Goal: Information Seeking & Learning: Find specific fact

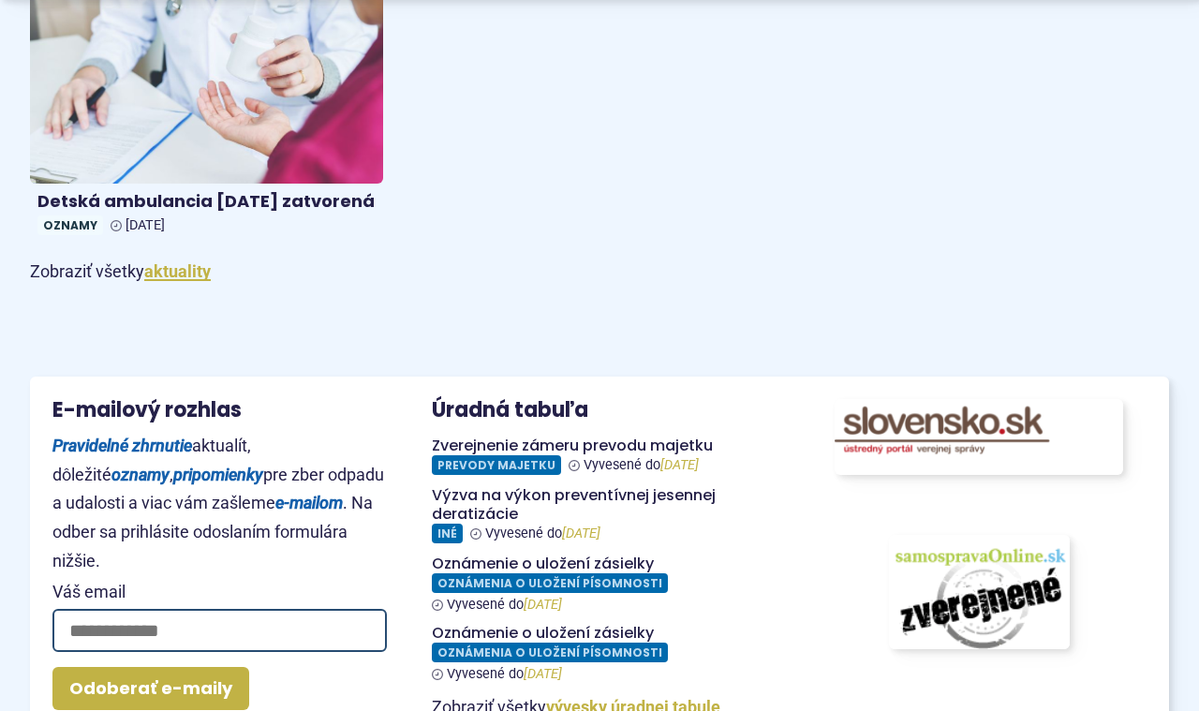
scroll to position [2103, 0]
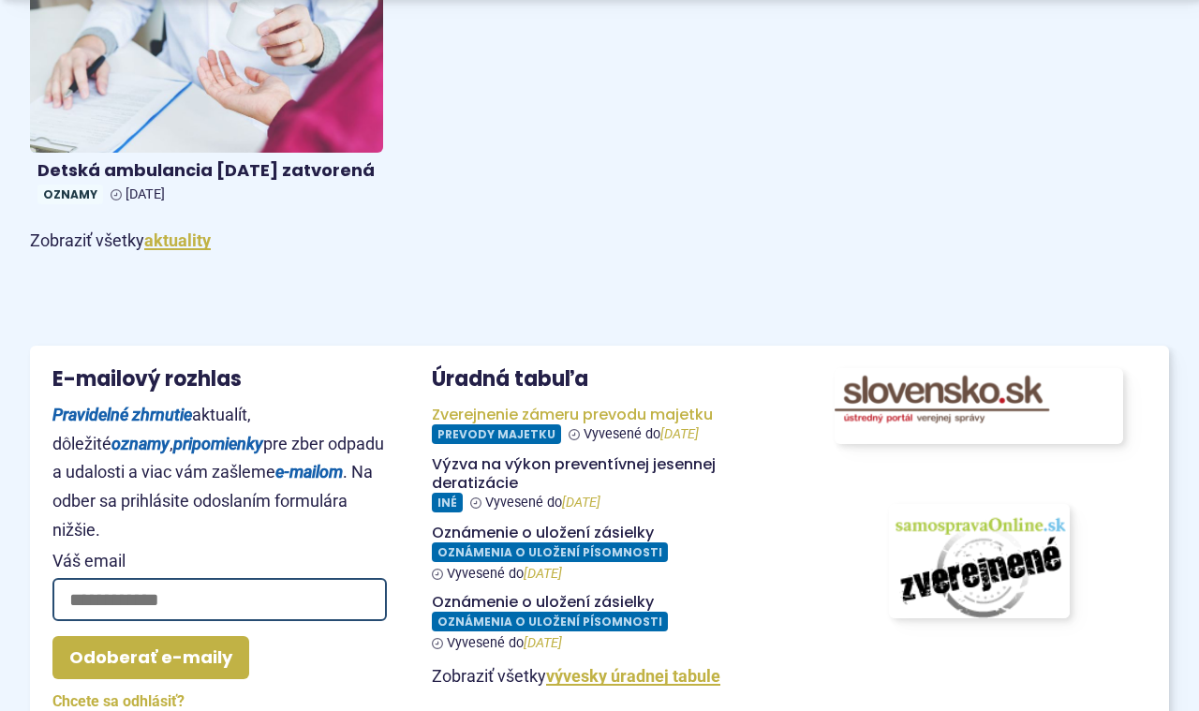
click at [518, 444] on figure at bounding box center [599, 425] width 334 height 38
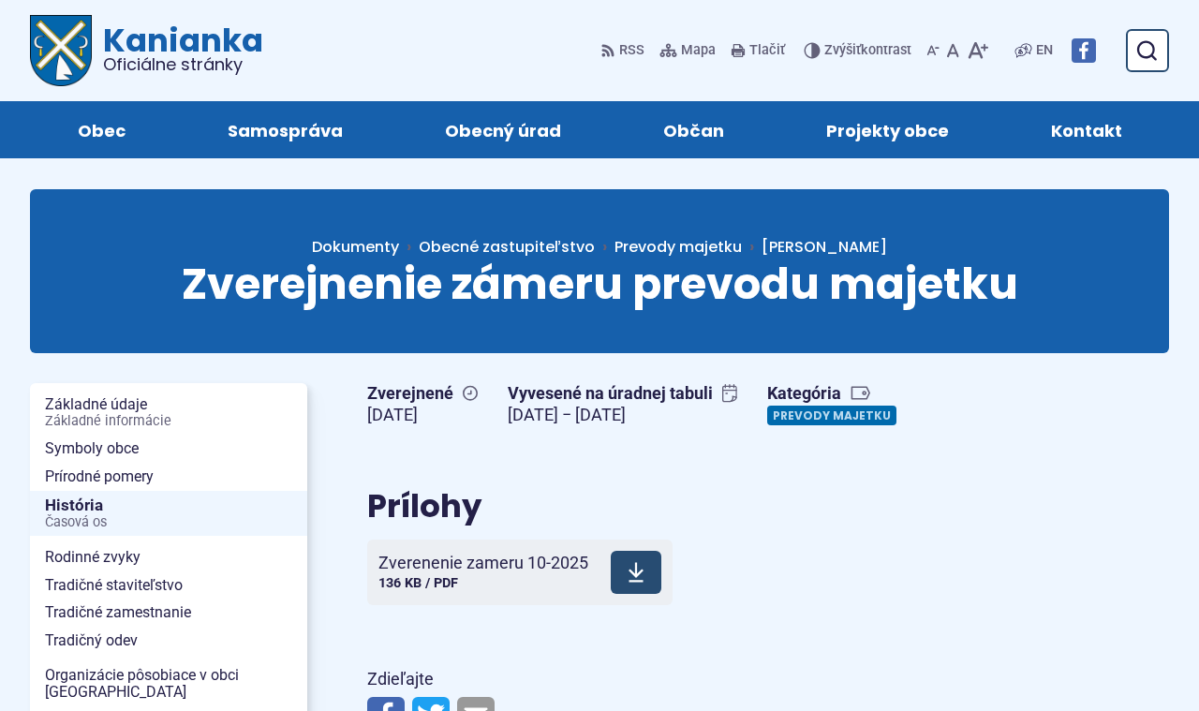
click at [507, 551] on span "Zverenenie zameru 10-2025 136 KB / PDF" at bounding box center [483, 572] width 210 height 52
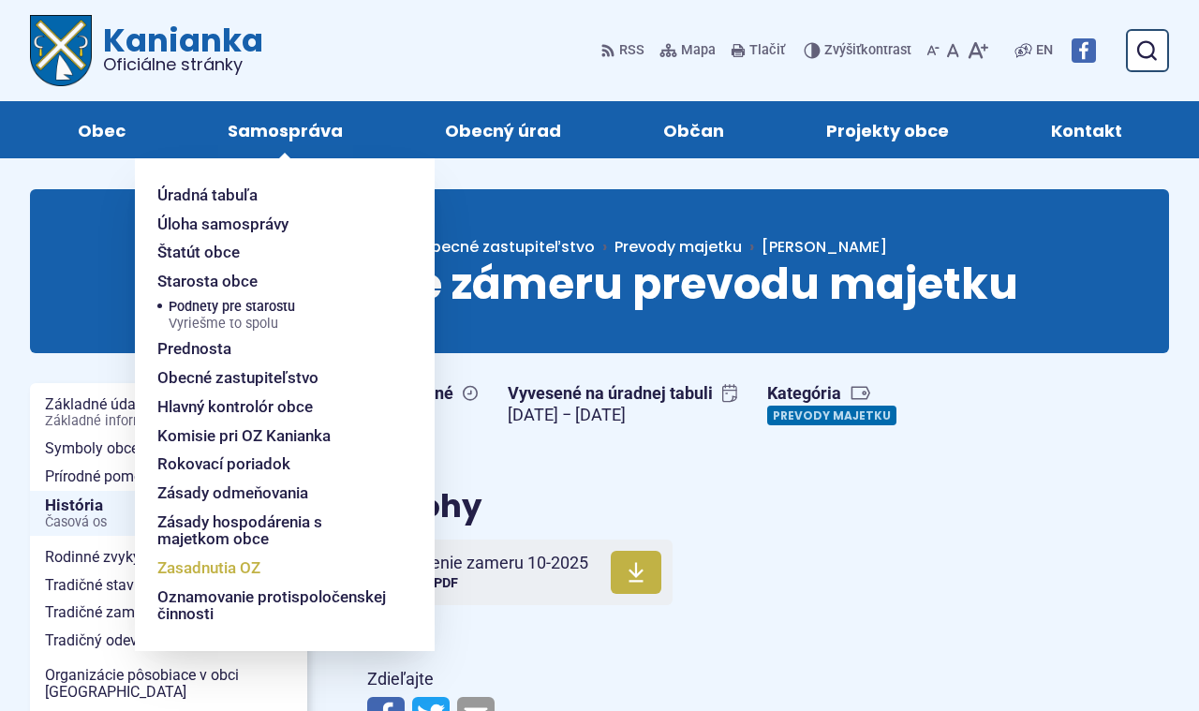
click at [225, 559] on span "Zasadnutia OZ" at bounding box center [208, 568] width 103 height 29
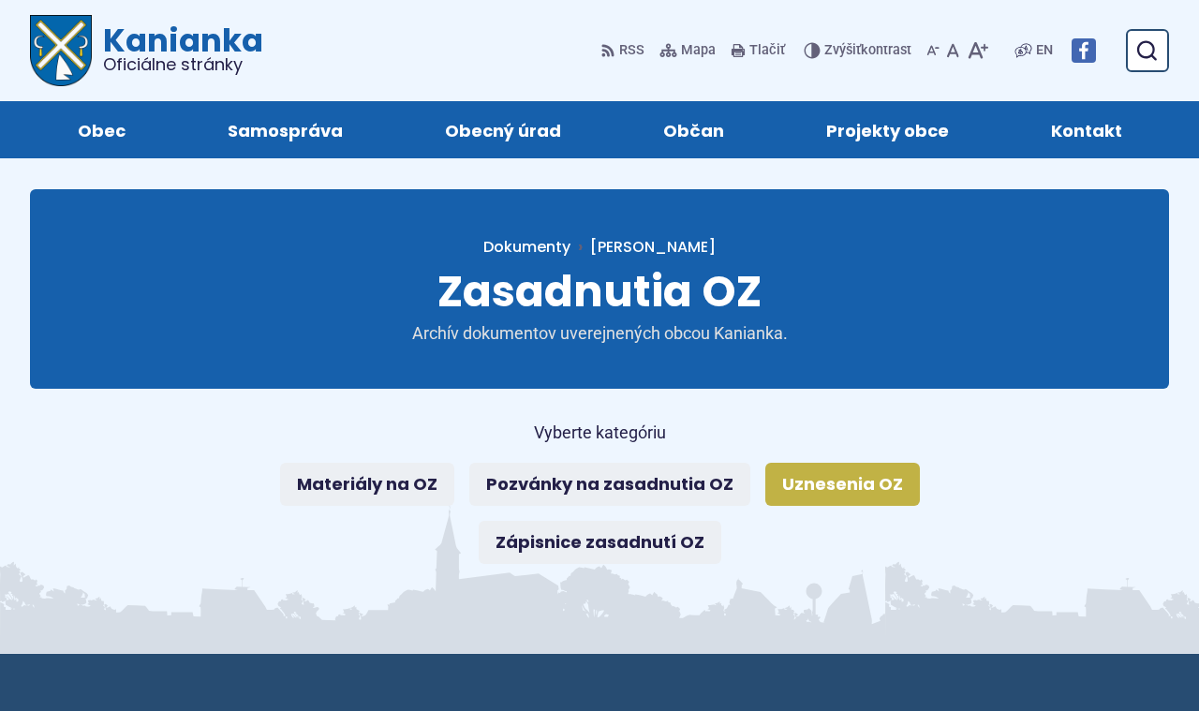
click at [883, 490] on link "Uznesenia OZ" at bounding box center [842, 484] width 155 height 43
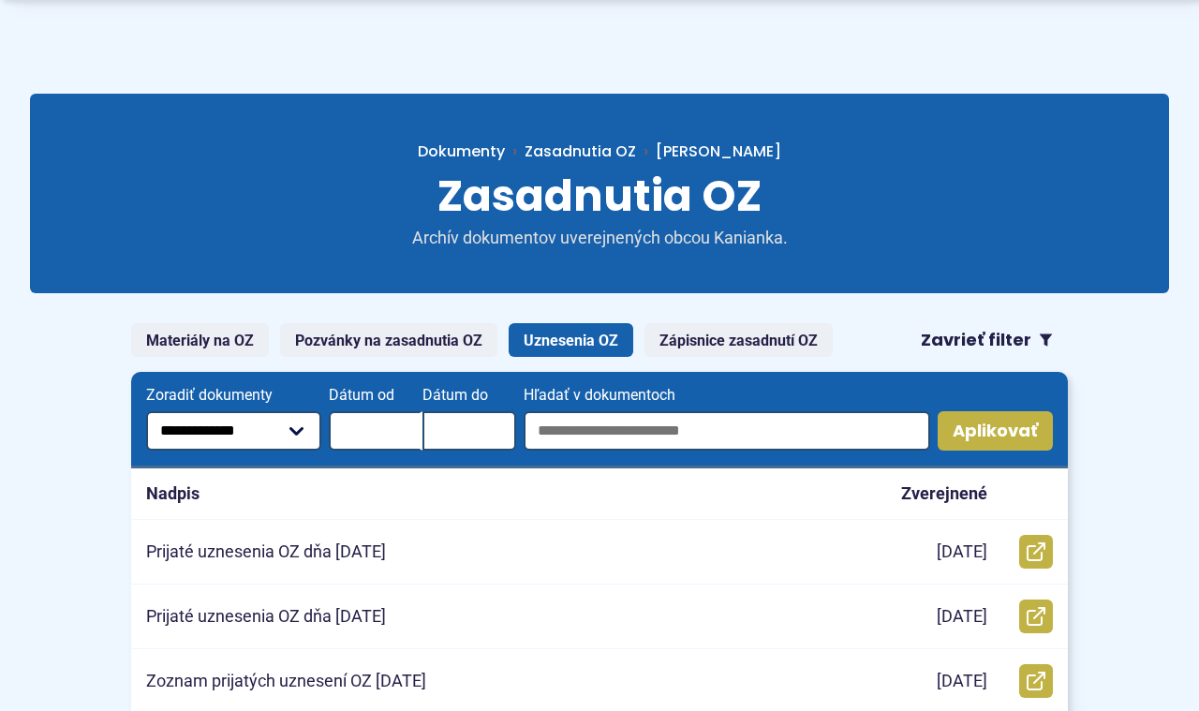
scroll to position [96, 0]
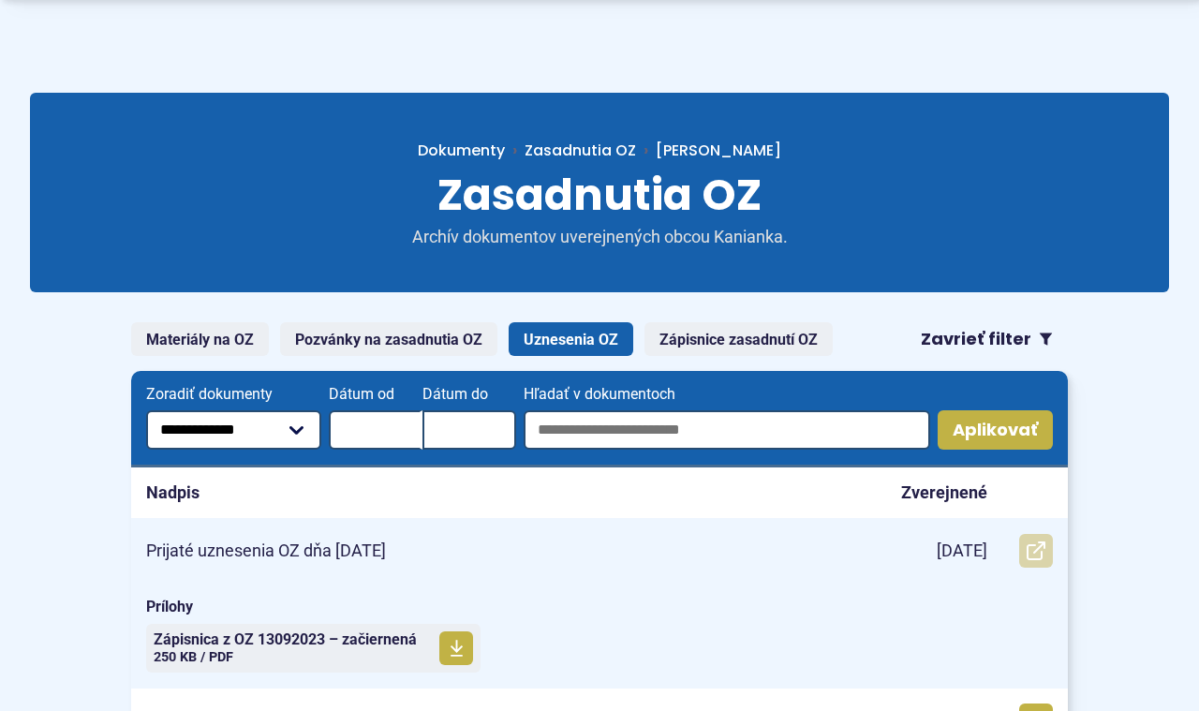
click at [1048, 539] on link "Otvoriť document Prijaté uznesenia OZ dňa 8.10.2025 v novom okne." at bounding box center [1036, 551] width 34 height 34
click at [1037, 551] on use at bounding box center [1036, 550] width 19 height 19
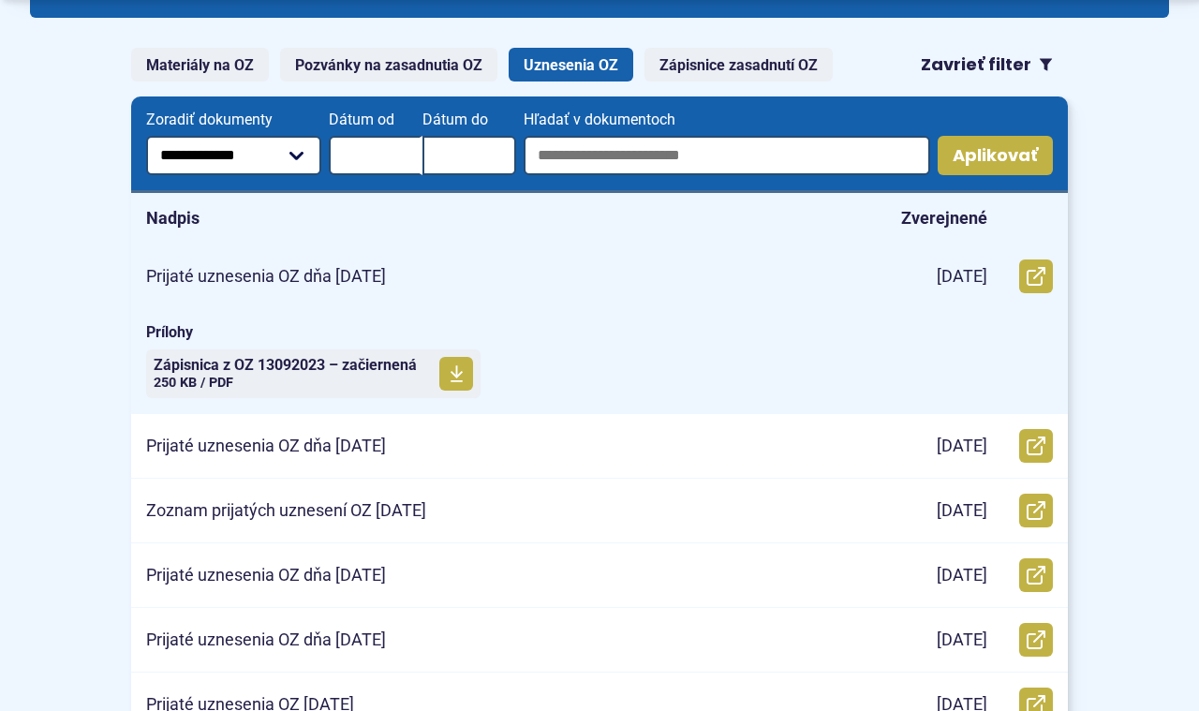
scroll to position [372, 0]
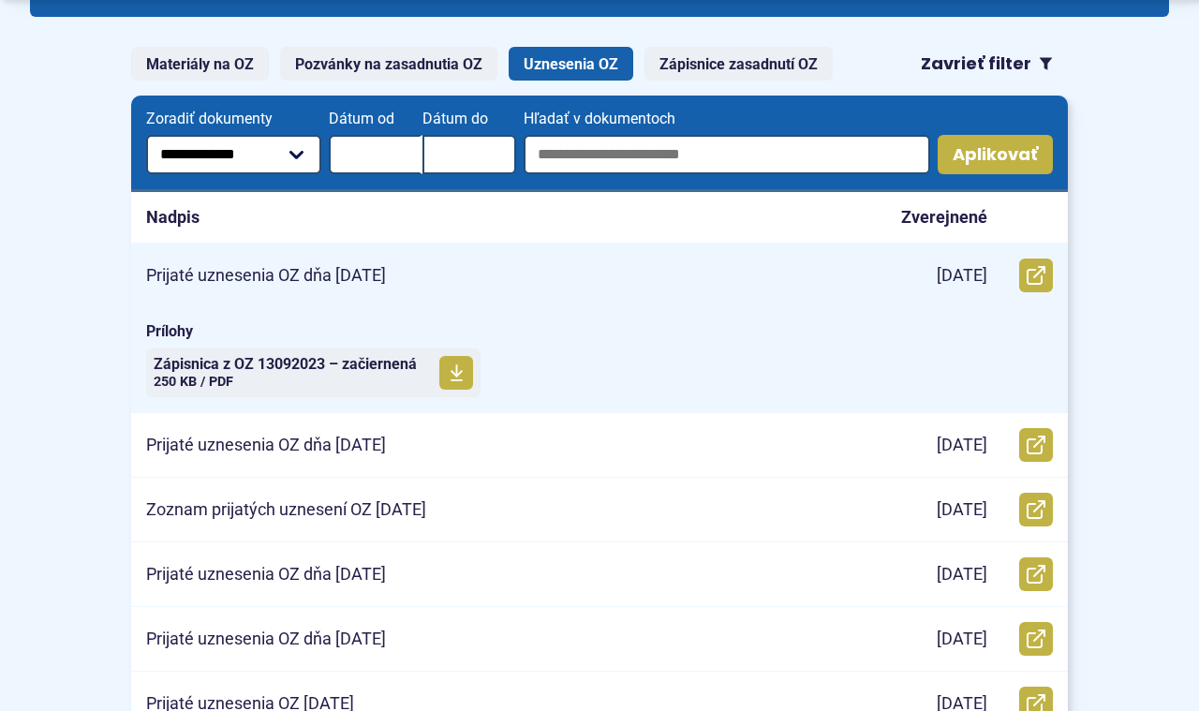
click at [386, 279] on p "Prijaté uznesenia OZ dňa [DATE]" at bounding box center [266, 276] width 240 height 22
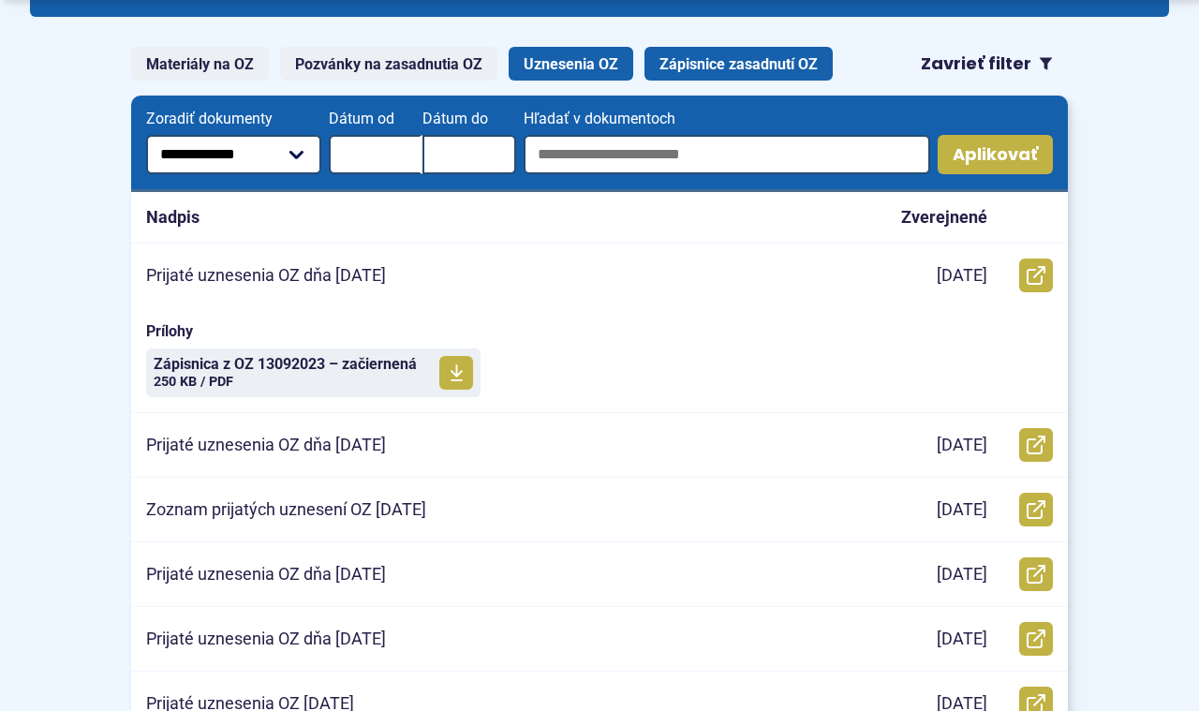
click at [735, 68] on link "Zápisnice zasadnutí OZ" at bounding box center [738, 64] width 188 height 34
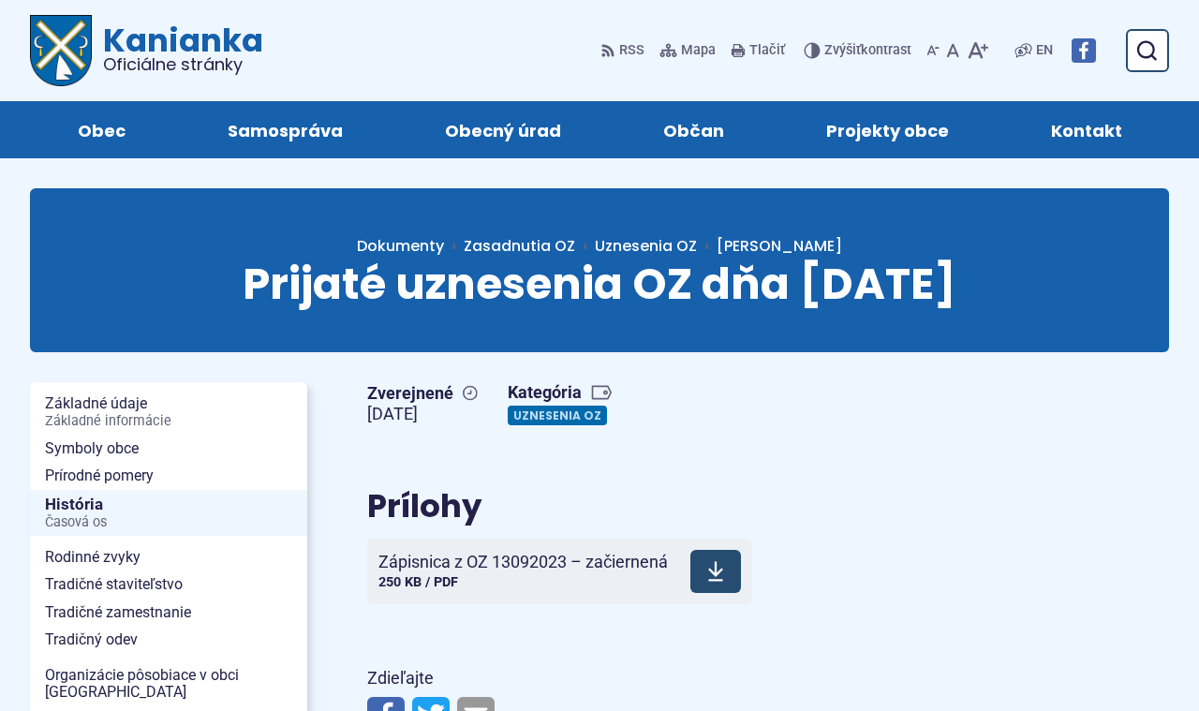
click at [525, 566] on span "Zápisnica z OZ 13092023 – začiernená" at bounding box center [522, 562] width 289 height 19
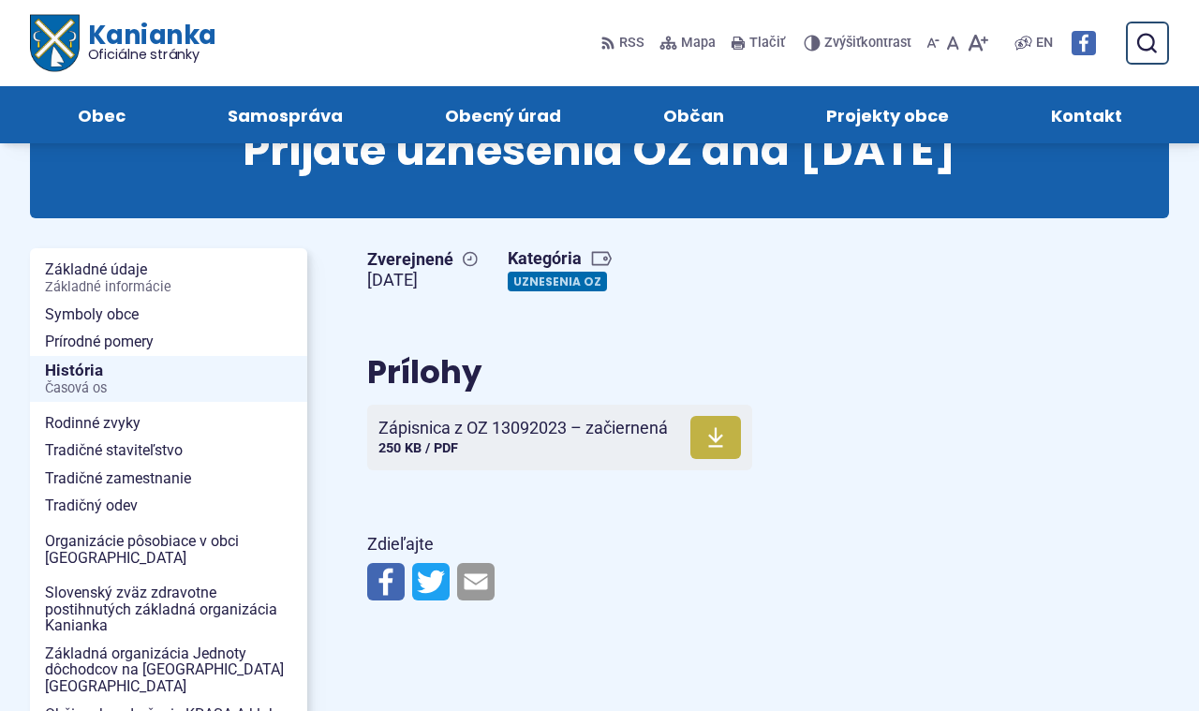
scroll to position [126, 0]
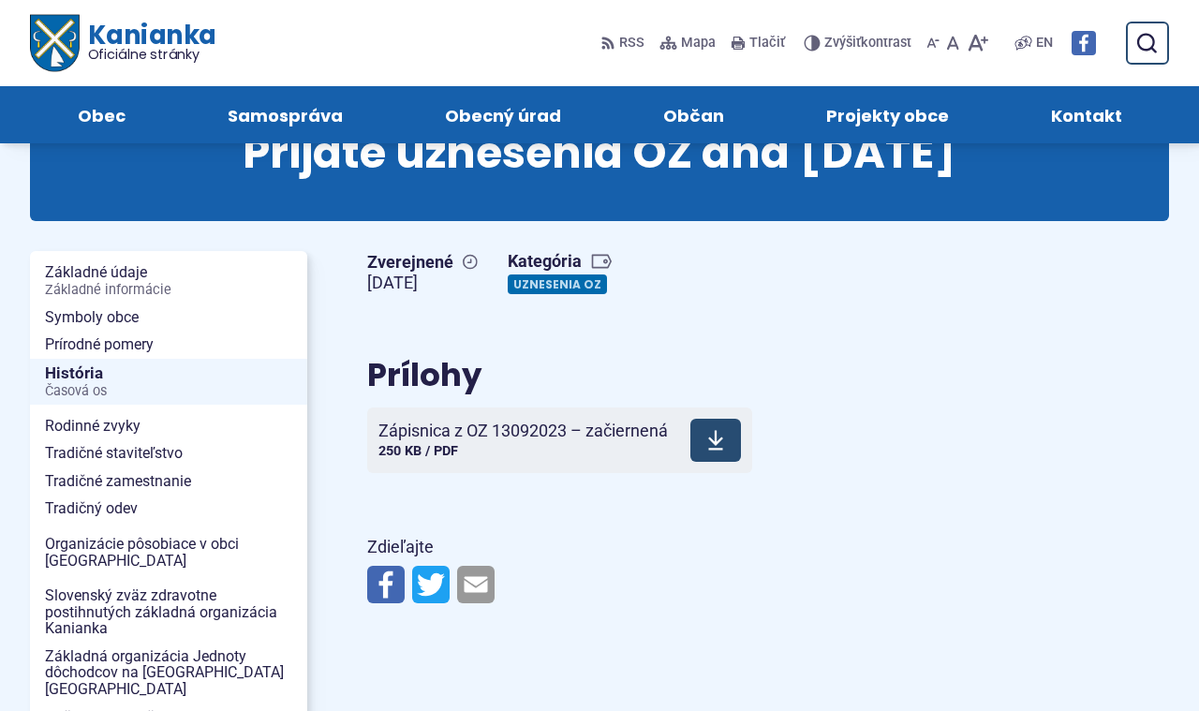
click at [660, 436] on span "Zápisnica z OZ 13092023 – začiernená" at bounding box center [522, 431] width 289 height 19
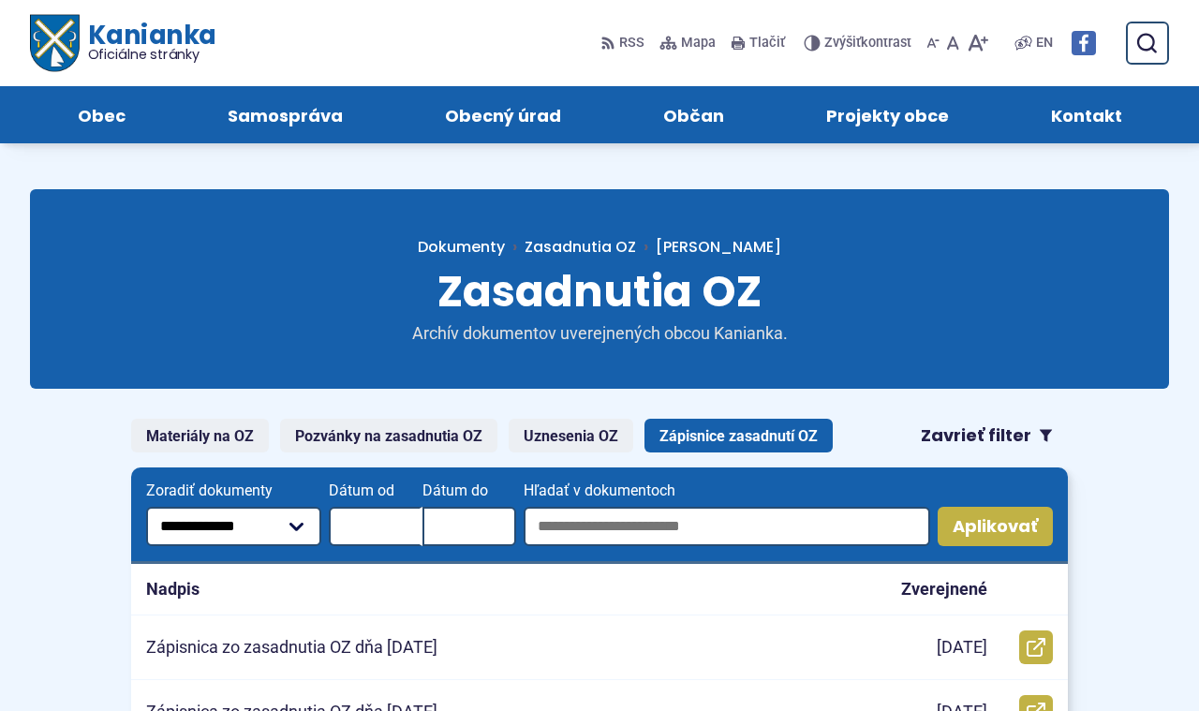
click at [190, 58] on span "Oficiálne stránky" at bounding box center [152, 54] width 128 height 13
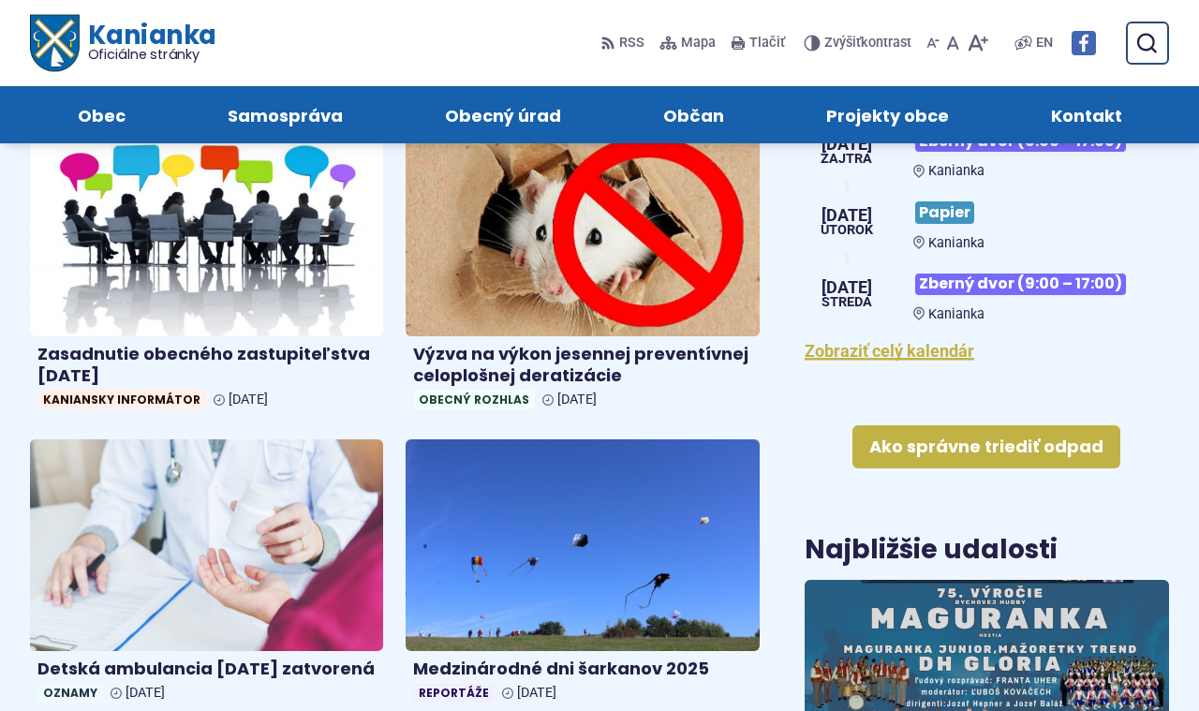
scroll to position [671, 0]
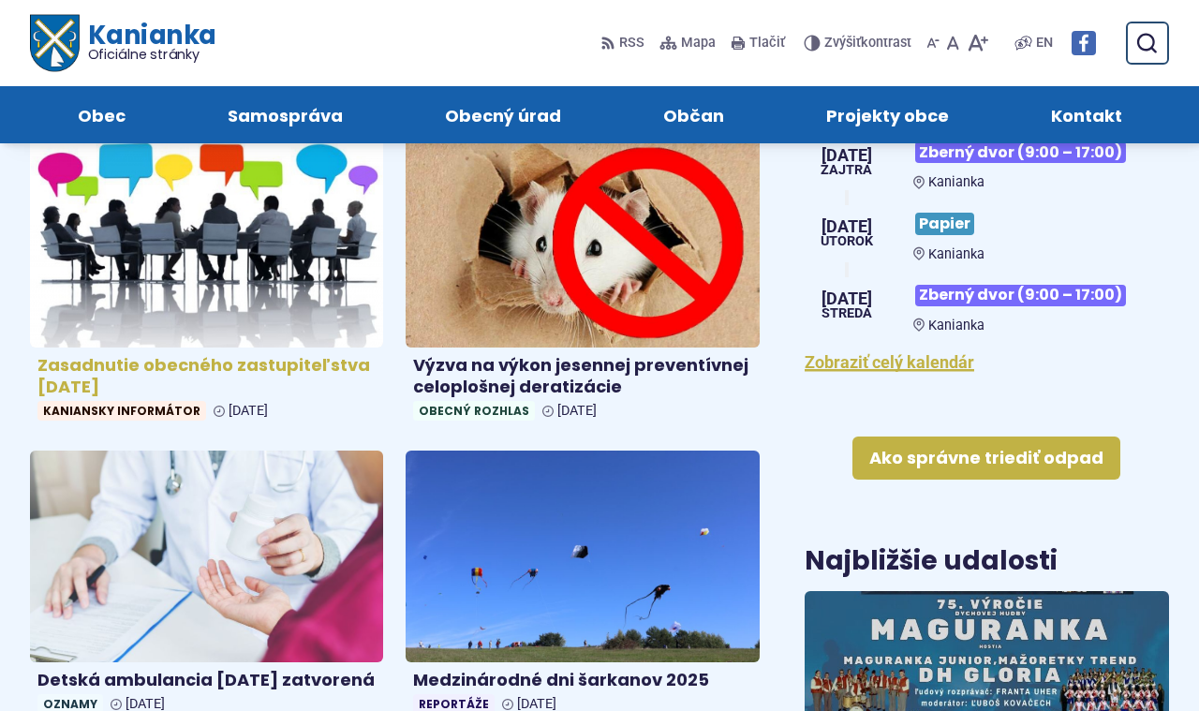
click at [357, 217] on img at bounding box center [207, 242] width 407 height 244
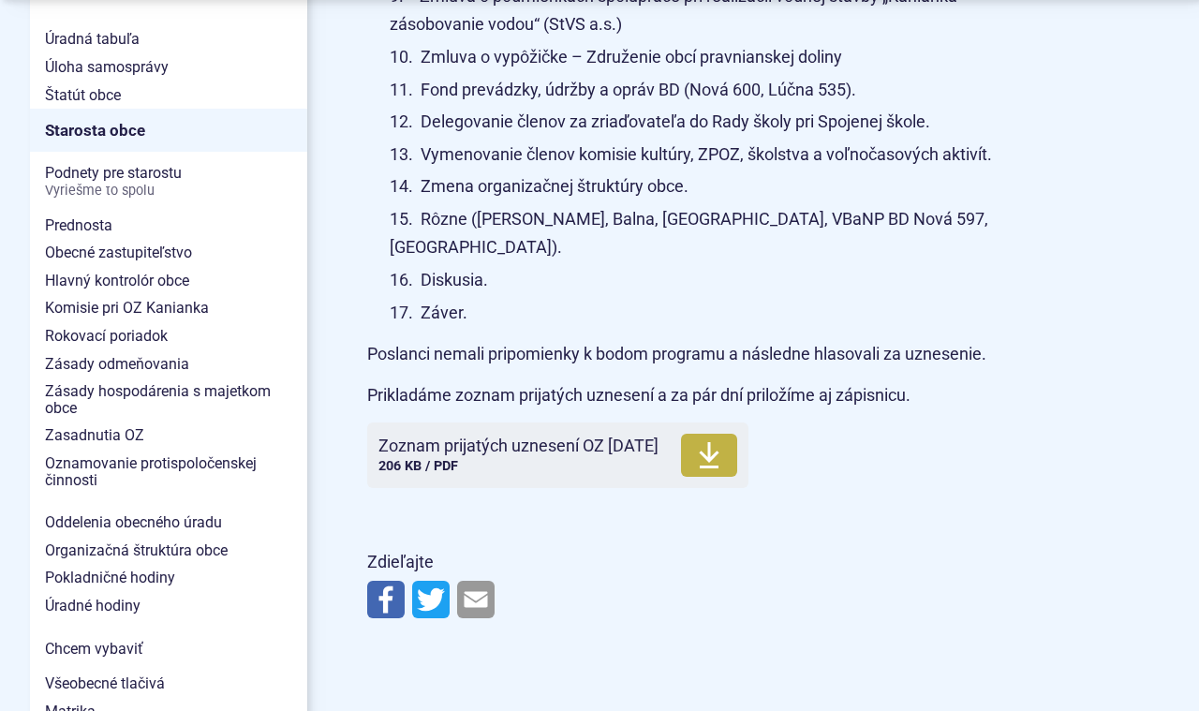
scroll to position [1310, 0]
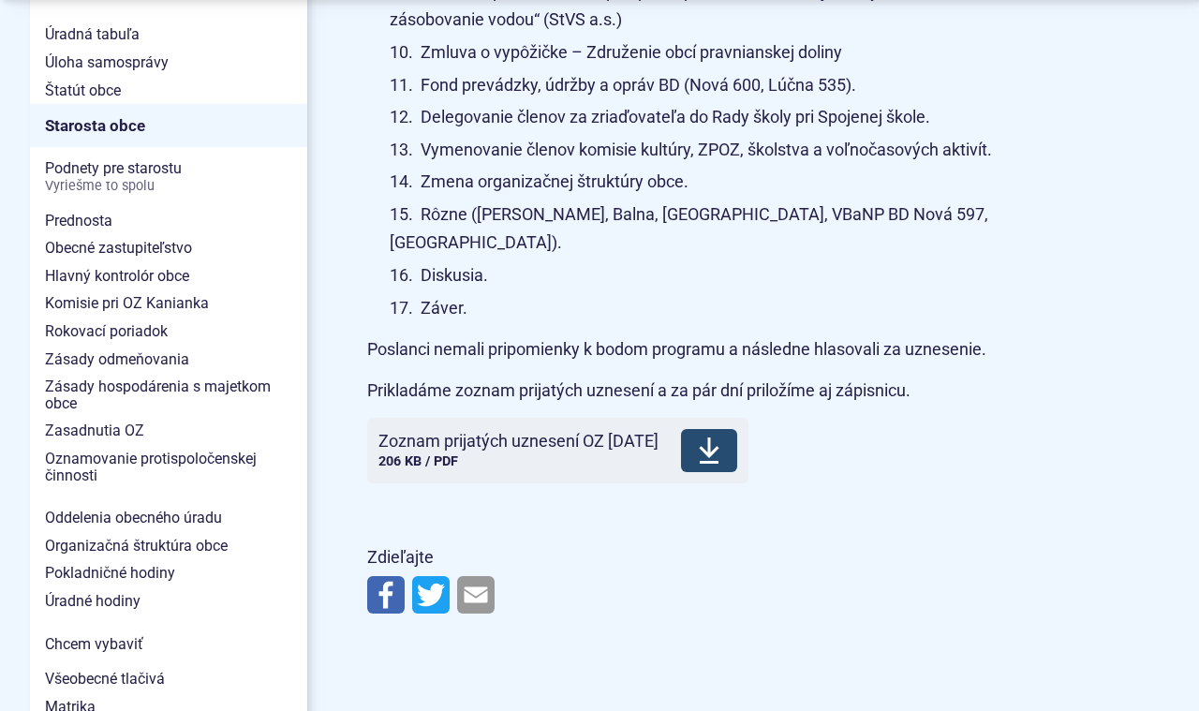
click at [540, 432] on span "Zoznam prijatých uznesení OZ 8.10.2025" at bounding box center [518, 441] width 280 height 19
